Goal: Transaction & Acquisition: Purchase product/service

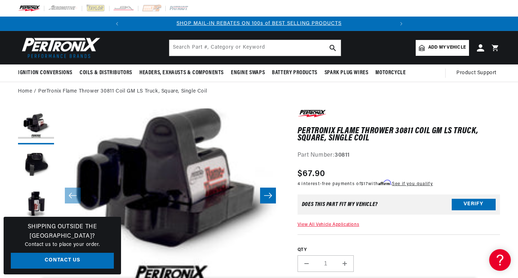
scroll to position [0, 269]
click at [364, 91] on ol "Home PerTronix Flame Thrower 30811 Coil GM LS Truck, Square, Single Coil" at bounding box center [259, 91] width 482 height 8
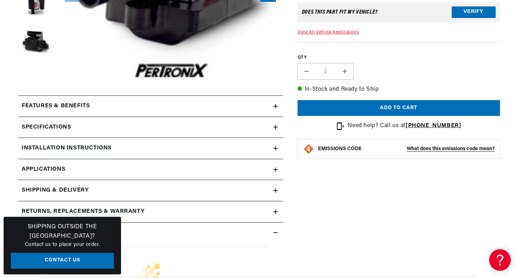
scroll to position [0, 0]
click at [275, 170] on icon at bounding box center [275, 170] width 4 height 0
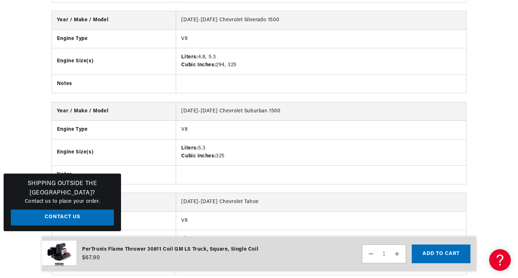
scroll to position [0, 269]
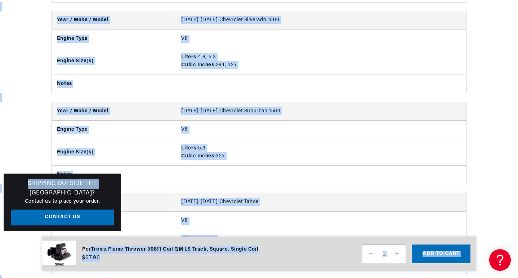
drag, startPoint x: 92, startPoint y: 189, endPoint x: 88, endPoint y: 252, distance: 63.5
click at [34, 150] on div "Year / Make / Model 2007 Chevrolet Silverado 1500 Classic Engine Type V8 Engine…" at bounding box center [259, 102] width 518 height 364
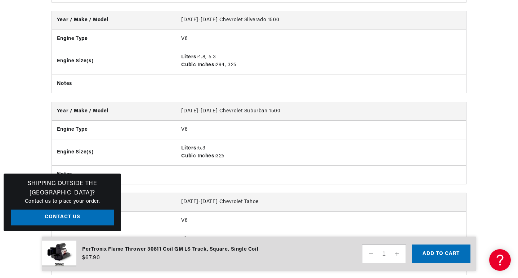
scroll to position [0, 0]
click at [501, 87] on div "Year / Make / Model 2007 Chevrolet Silverado 1500 Classic Engine Type V8 Engine…" at bounding box center [259, 102] width 518 height 364
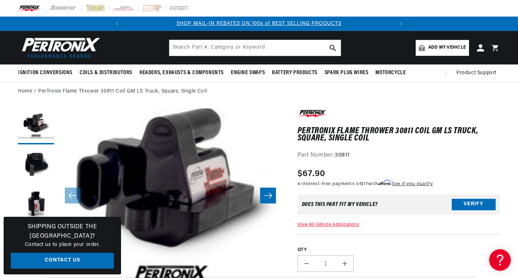
click at [441, 46] on span "Add my vehicle" at bounding box center [446, 47] width 37 height 7
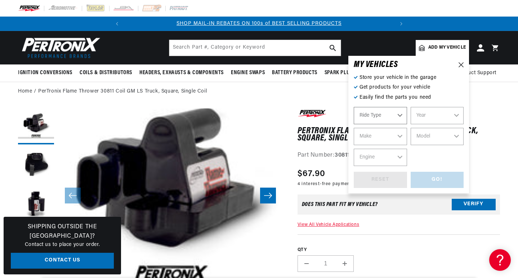
select select "Automotive"
select select "2001"
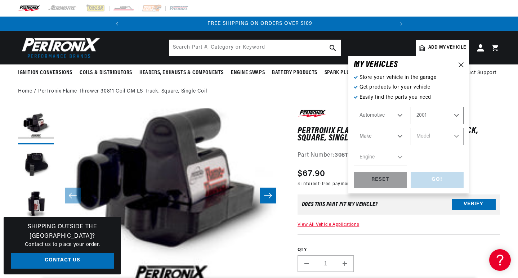
select select "GMC"
select select "Yukon-XL-2500"
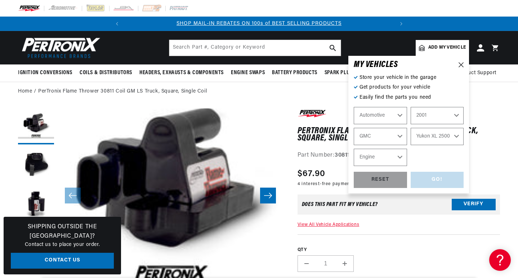
select select "8.1L"
click at [440, 175] on div "GO!" at bounding box center [436, 180] width 53 height 16
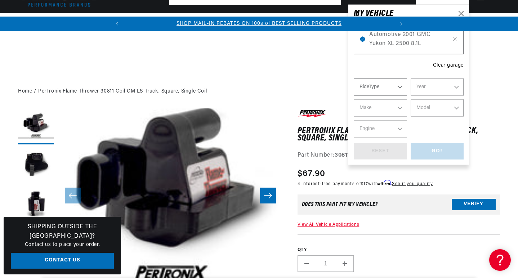
scroll to position [202, 0]
